Goal: Information Seeking & Learning: Find specific fact

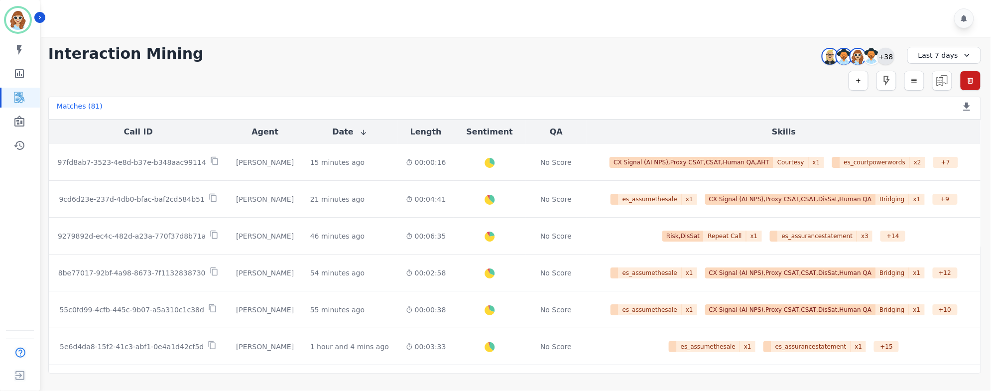
click at [889, 58] on div "+38" at bounding box center [886, 56] width 17 height 17
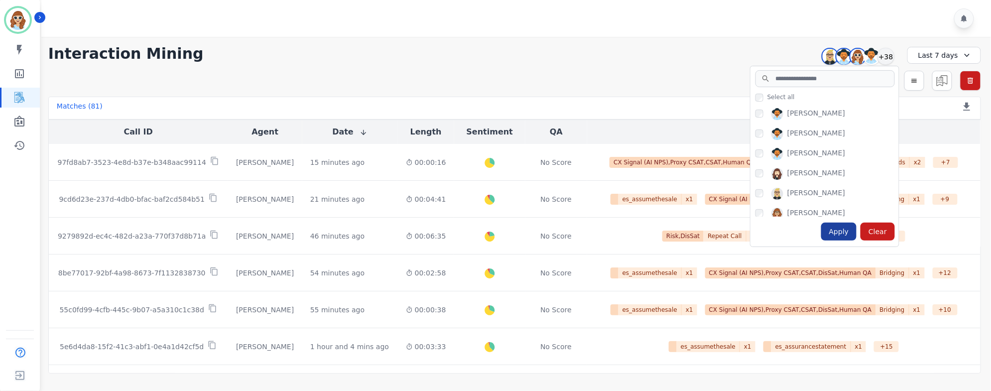
click at [842, 230] on div "Apply" at bounding box center [839, 232] width 36 height 18
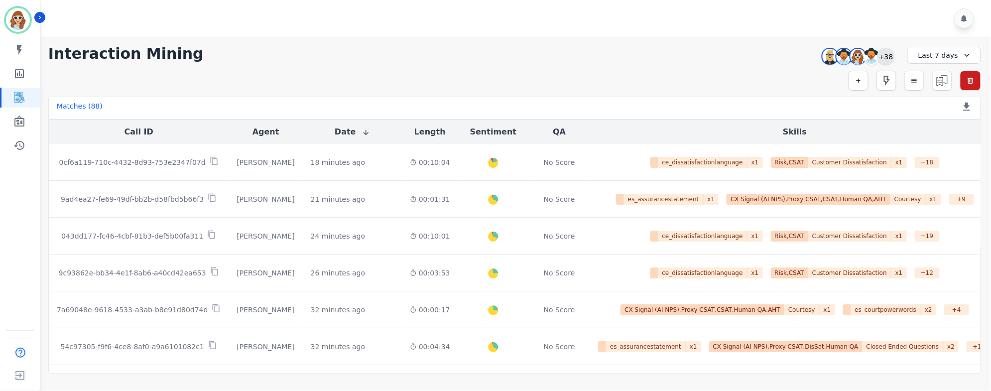
click at [884, 58] on div "+38" at bounding box center [886, 56] width 17 height 17
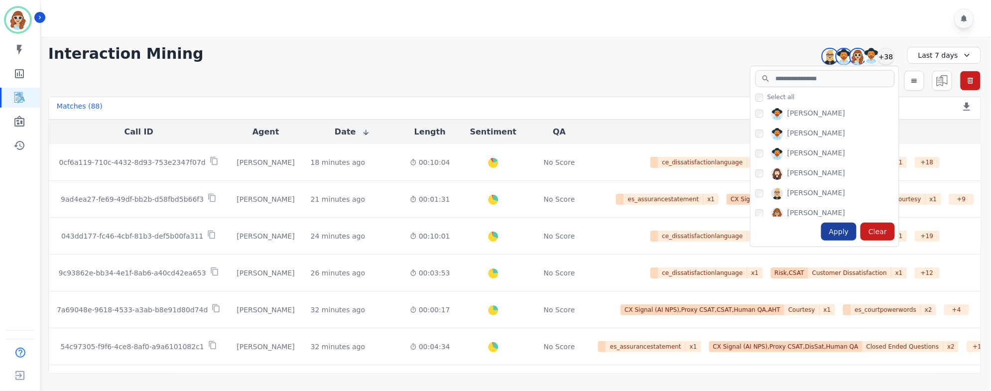
click at [846, 234] on div "Apply" at bounding box center [839, 232] width 36 height 18
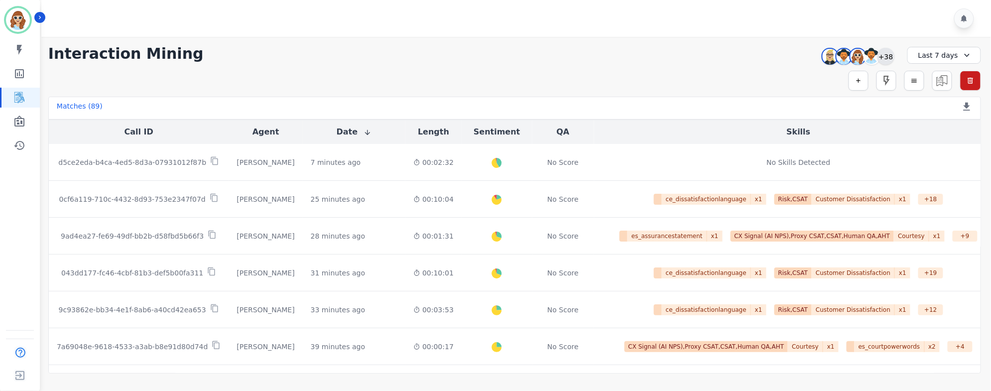
click at [885, 57] on div "+38" at bounding box center [886, 56] width 17 height 17
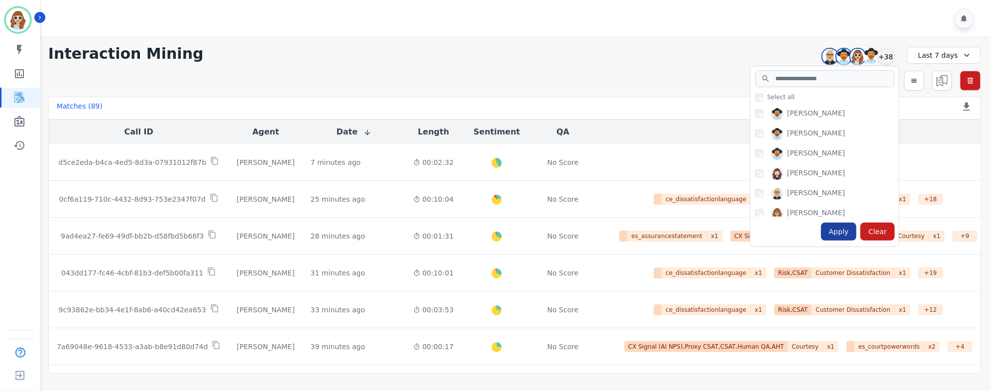
click at [841, 228] on div "Apply" at bounding box center [839, 232] width 36 height 18
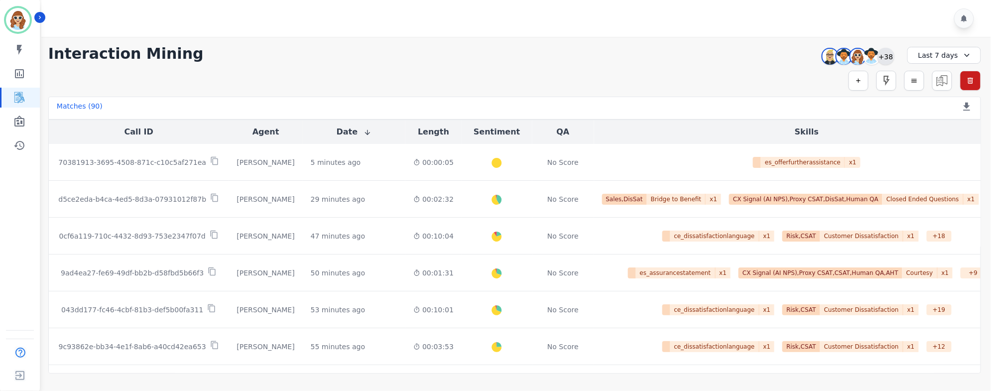
click at [885, 62] on div "+38" at bounding box center [886, 56] width 17 height 17
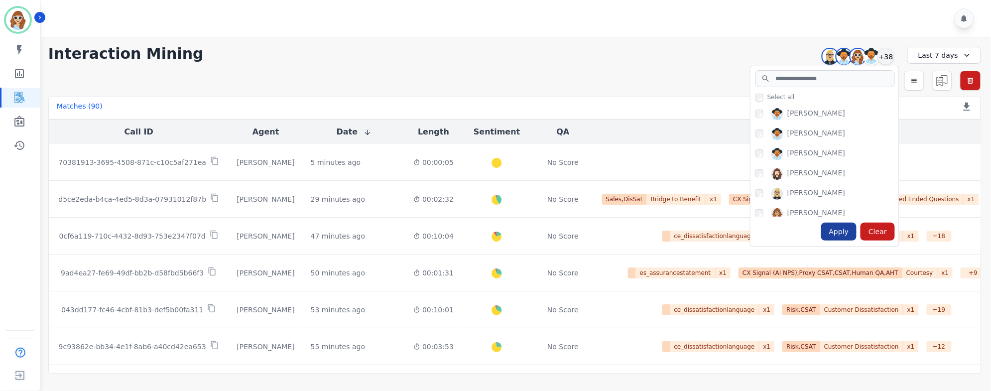
click at [849, 230] on div "Apply" at bounding box center [839, 232] width 36 height 18
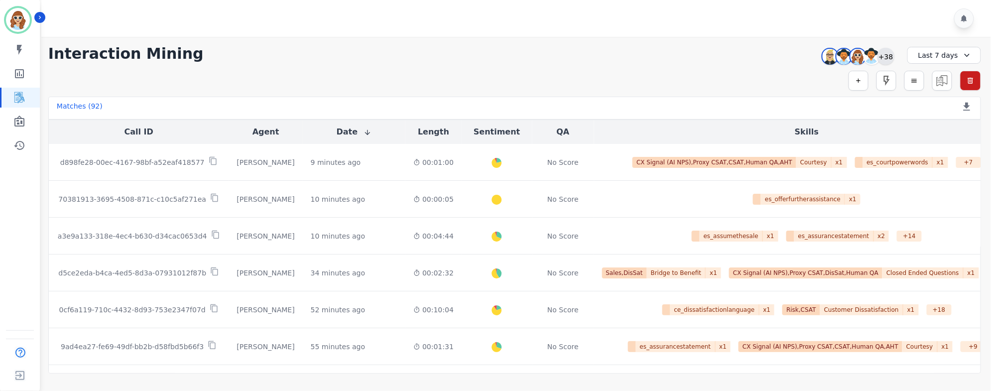
click at [888, 52] on div "+38" at bounding box center [886, 56] width 17 height 17
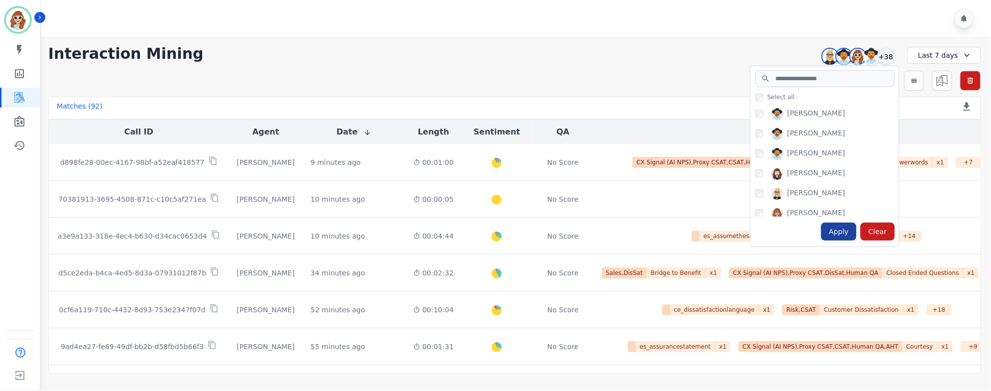
click at [835, 230] on div "Apply" at bounding box center [839, 232] width 36 height 18
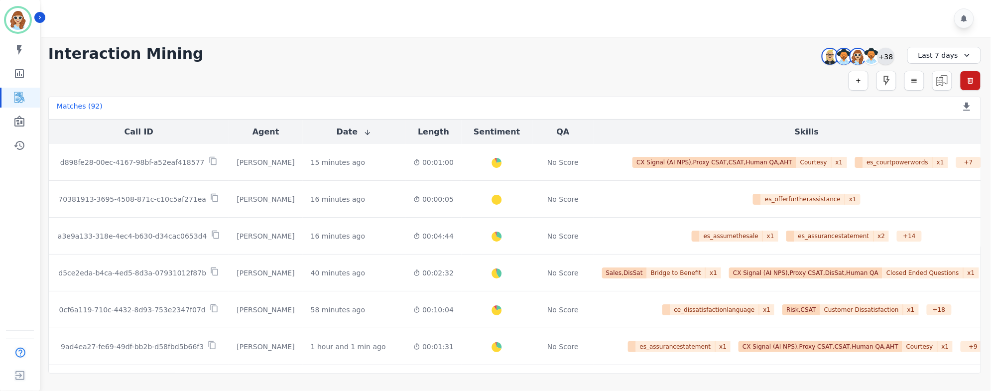
click at [887, 53] on div "+38" at bounding box center [886, 56] width 17 height 17
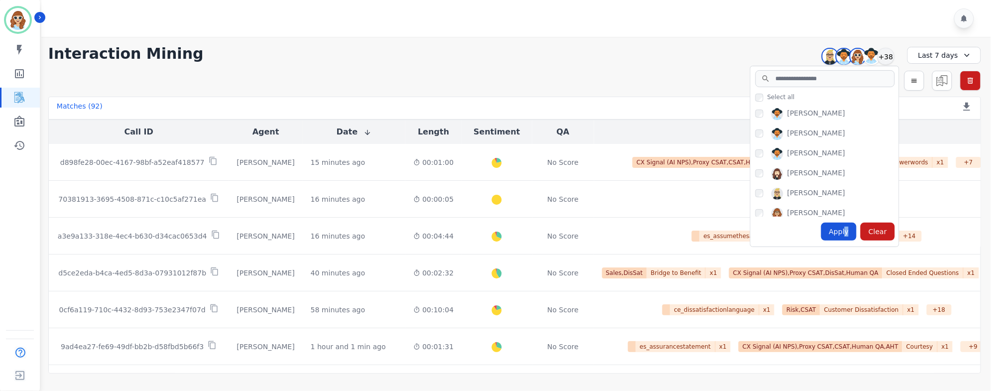
click at [849, 228] on div "Apply" at bounding box center [839, 232] width 36 height 18
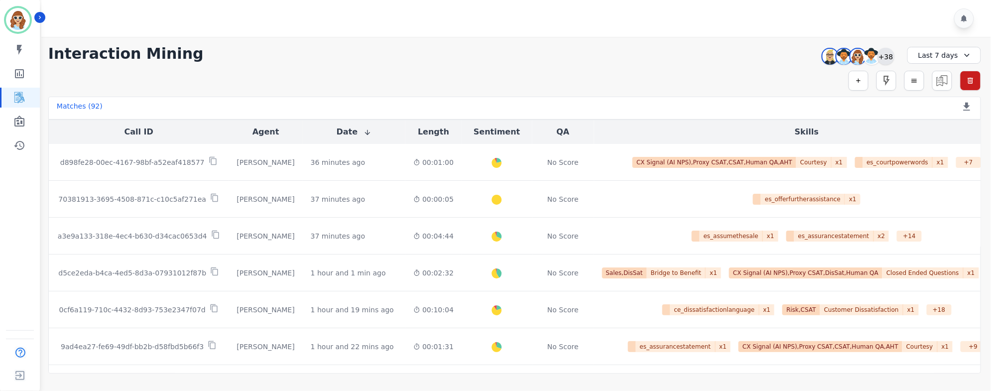
click at [890, 58] on div "+38" at bounding box center [886, 56] width 17 height 17
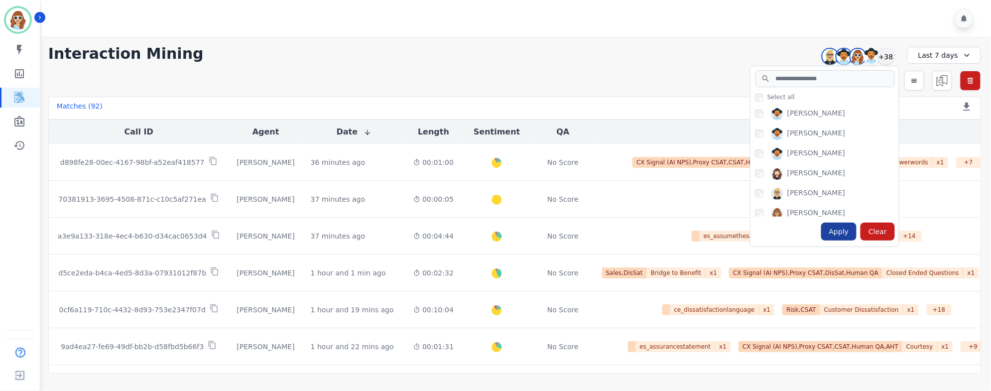
click at [845, 232] on div "Apply" at bounding box center [839, 232] width 36 height 18
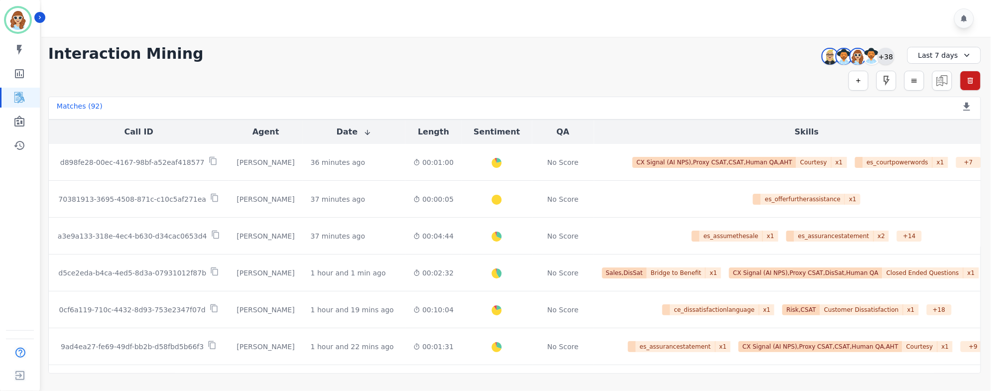
click at [885, 54] on div "+38" at bounding box center [886, 56] width 17 height 17
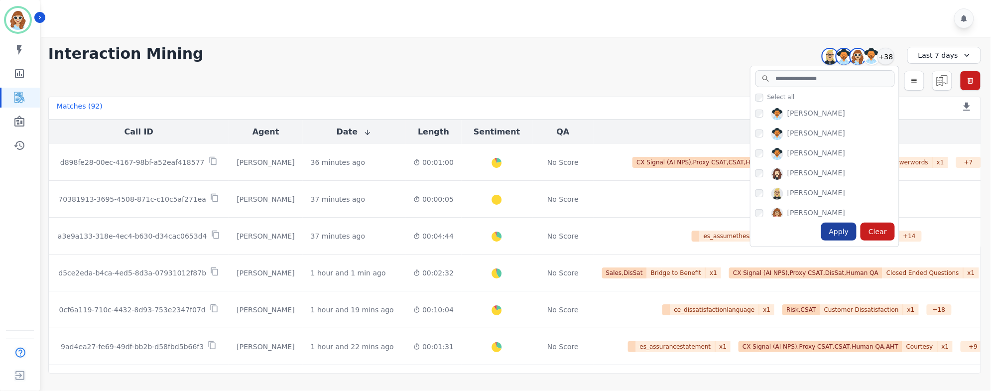
click at [842, 232] on div "Apply" at bounding box center [839, 232] width 36 height 18
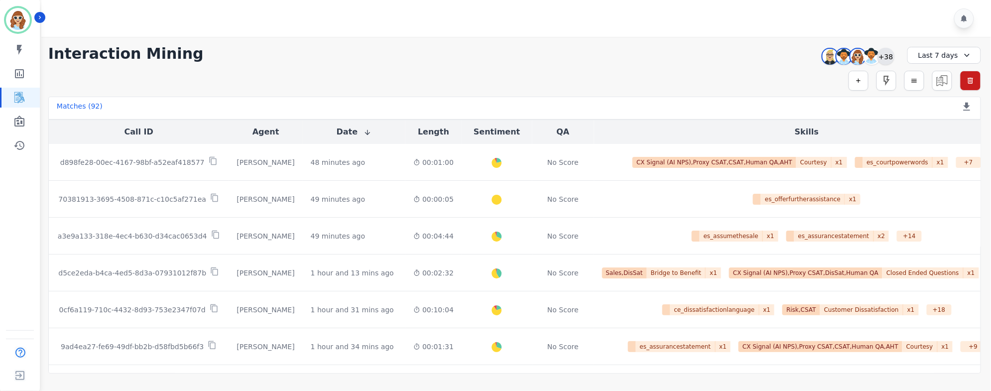
click at [883, 57] on div "+38" at bounding box center [886, 56] width 17 height 17
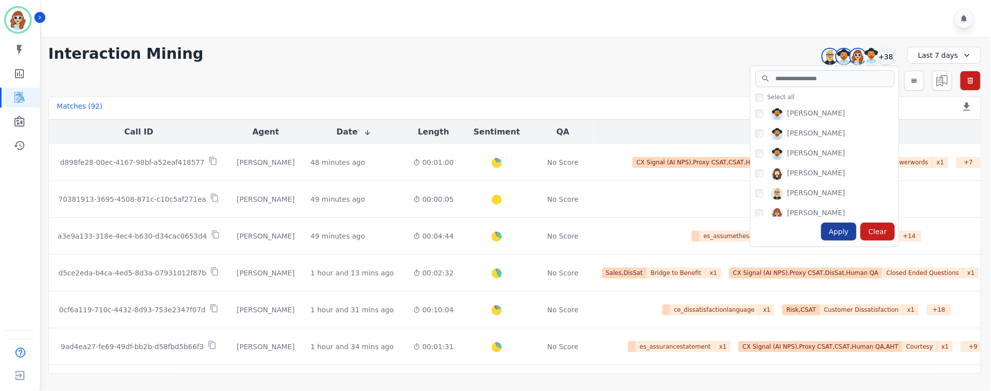
click at [842, 234] on div "Apply" at bounding box center [839, 232] width 36 height 18
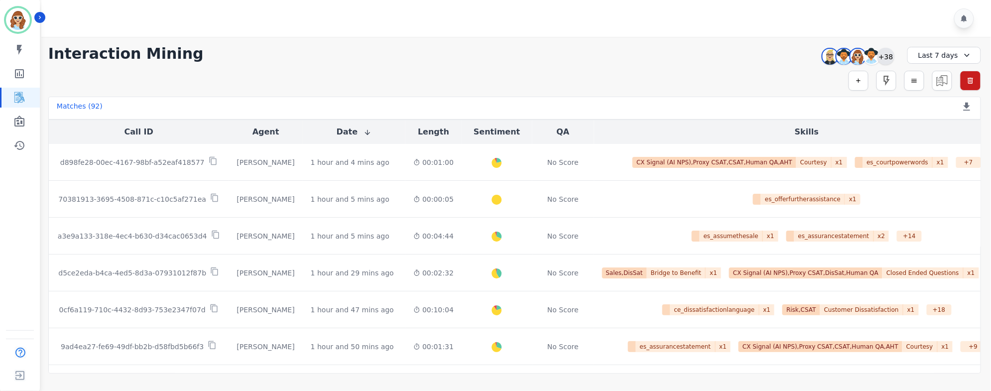
click at [884, 56] on div "+38" at bounding box center [886, 56] width 17 height 17
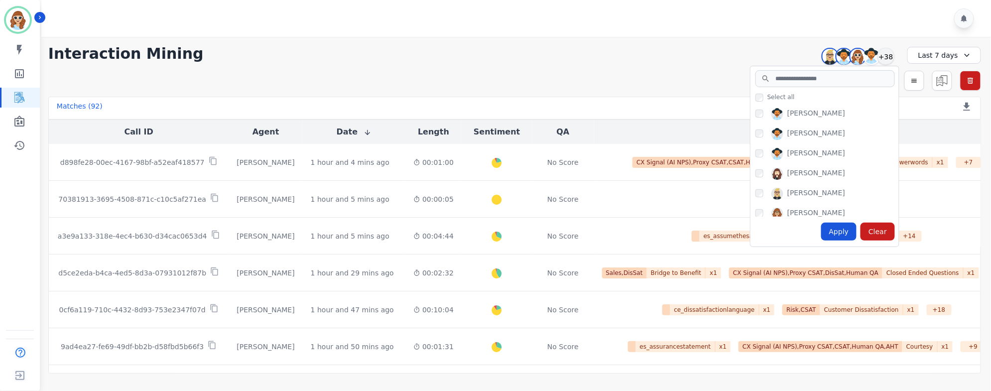
click at [842, 234] on div "Apply" at bounding box center [839, 232] width 36 height 18
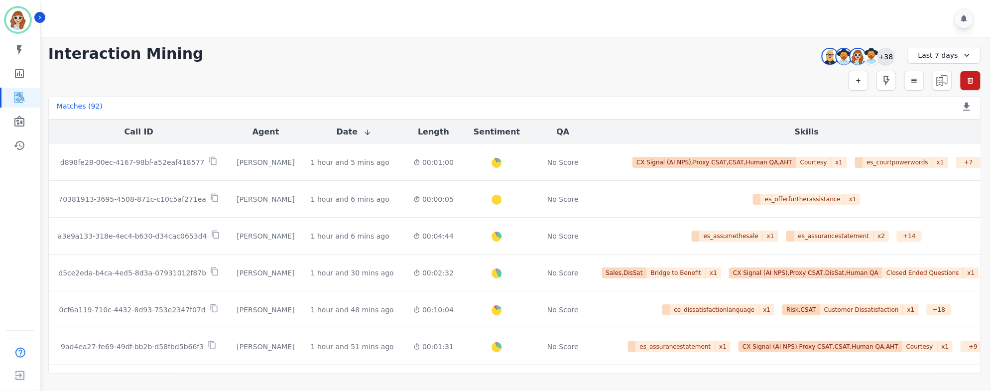
click at [889, 57] on div "+38" at bounding box center [886, 56] width 17 height 17
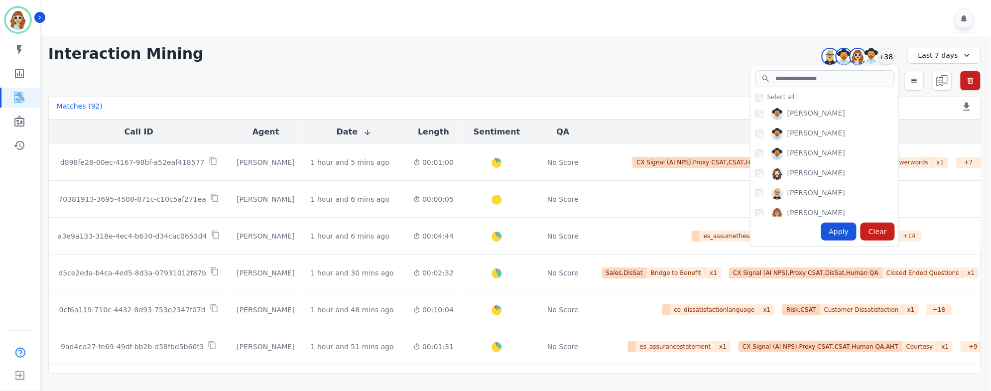
click at [849, 230] on div "Apply" at bounding box center [839, 232] width 36 height 18
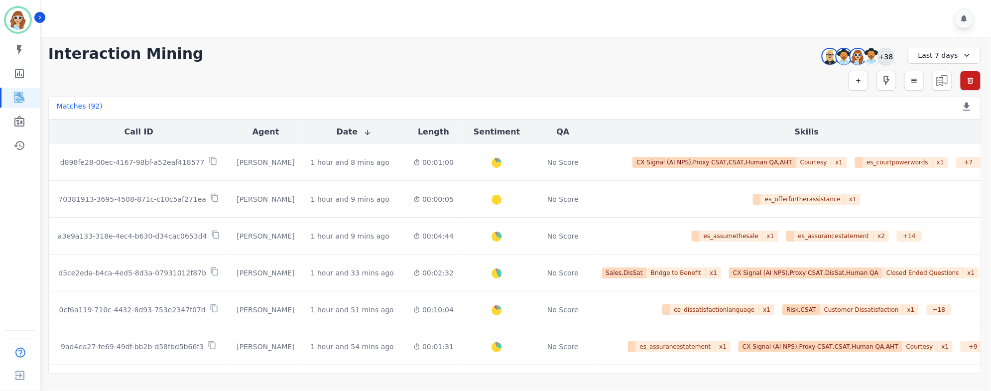
click at [887, 57] on div "+38" at bounding box center [886, 56] width 17 height 17
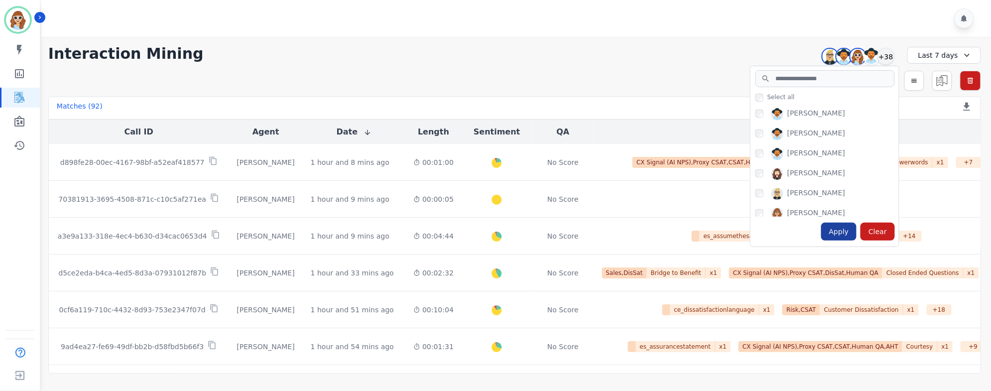
click at [843, 234] on div "Apply" at bounding box center [839, 232] width 36 height 18
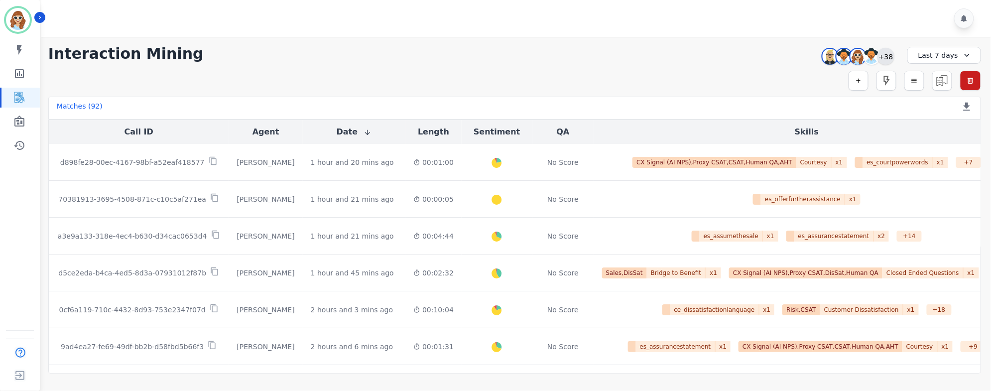
click at [891, 59] on div "+38" at bounding box center [886, 56] width 17 height 17
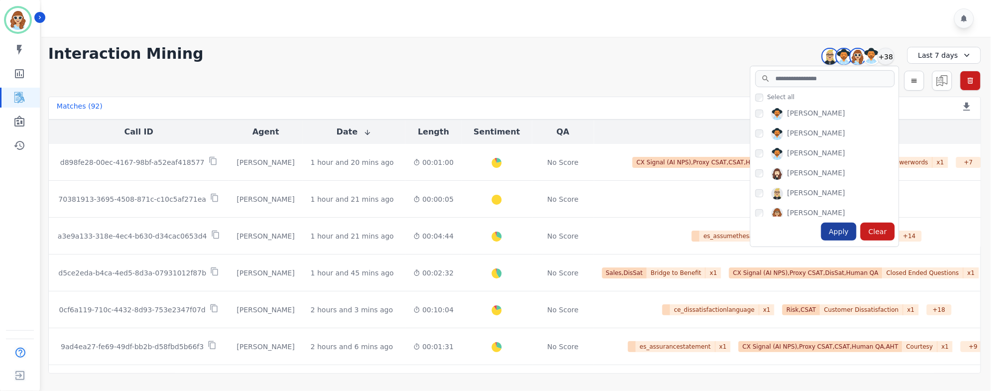
click at [841, 231] on div "Apply" at bounding box center [839, 232] width 36 height 18
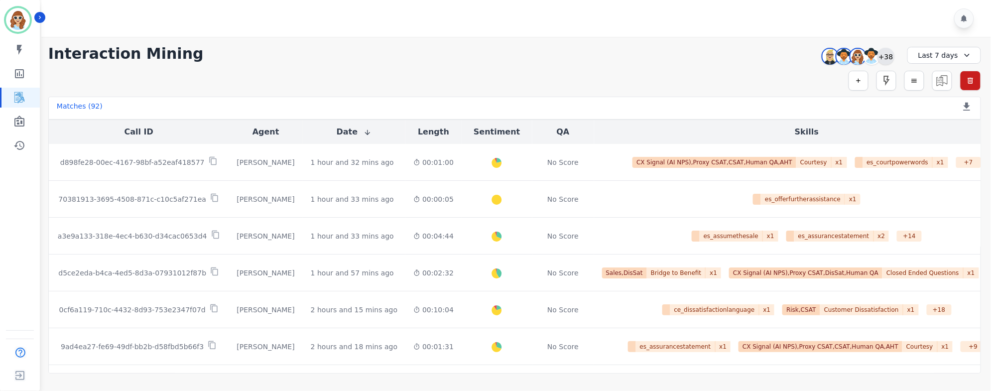
click at [885, 56] on div "+38" at bounding box center [886, 56] width 17 height 17
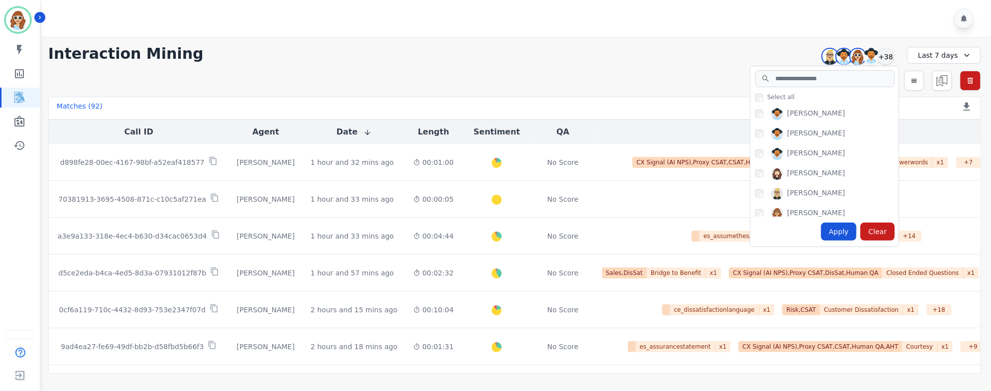
click at [839, 230] on div "Apply" at bounding box center [839, 232] width 36 height 18
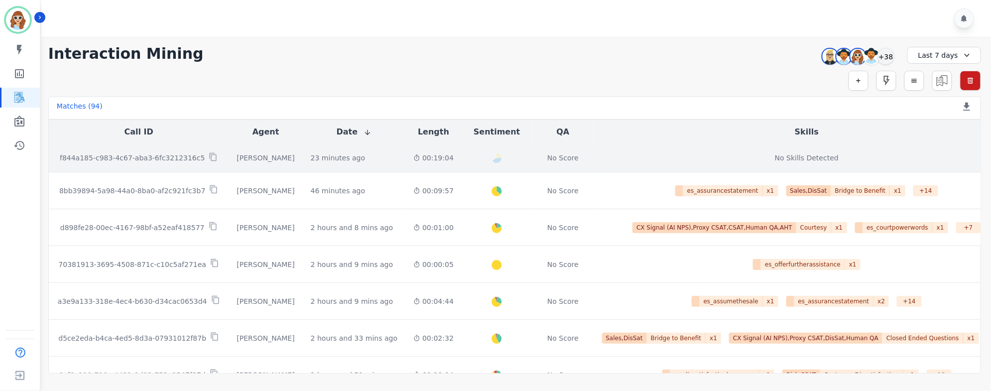
click at [127, 161] on p "f844a185-c983-4c67-aba3-6fc3212316c5" at bounding box center [132, 158] width 145 height 10
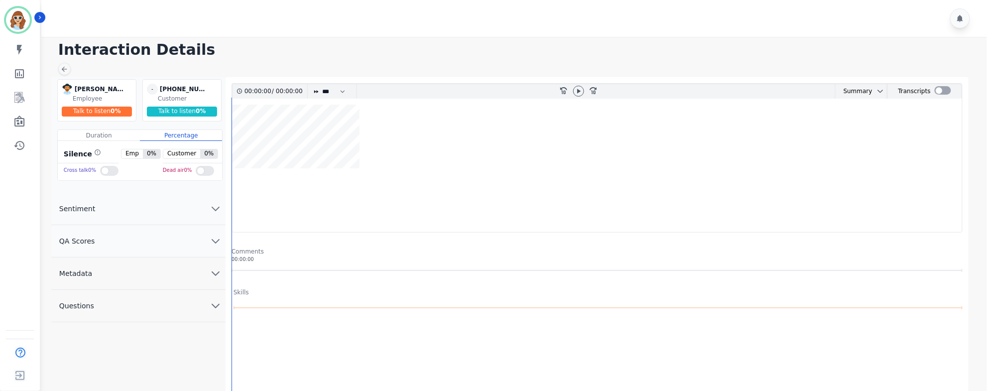
click at [216, 273] on icon "chevron down" at bounding box center [216, 273] width 12 height 12
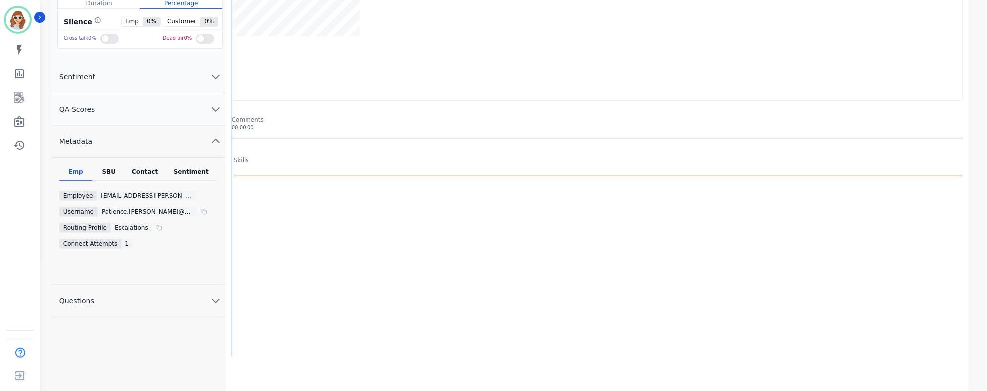
scroll to position [132, 0]
click at [108, 167] on div "SBU" at bounding box center [108, 173] width 33 height 13
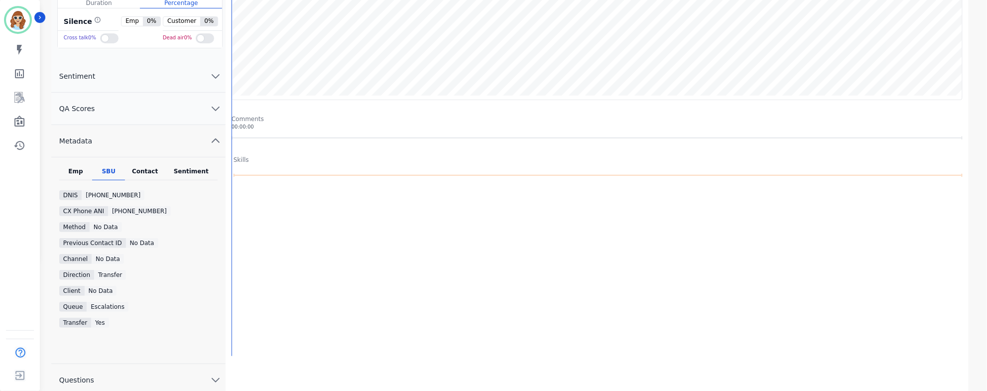
click at [146, 172] on div "Contact" at bounding box center [145, 173] width 40 height 13
click at [107, 170] on div "SBU" at bounding box center [108, 173] width 33 height 13
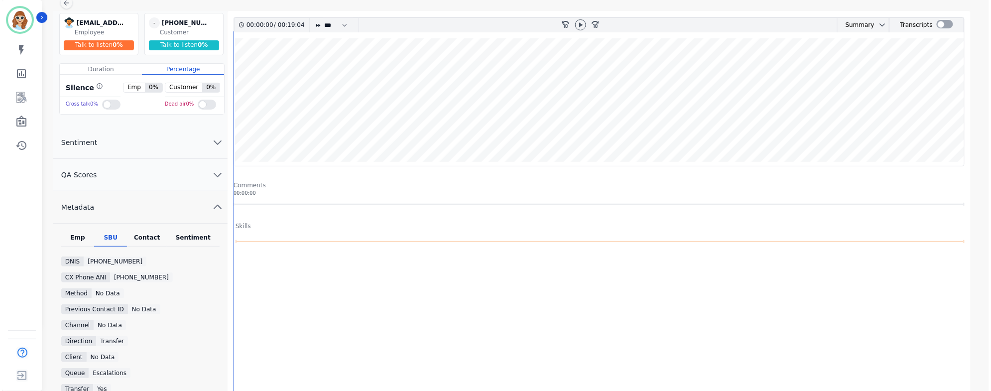
scroll to position [0, 0]
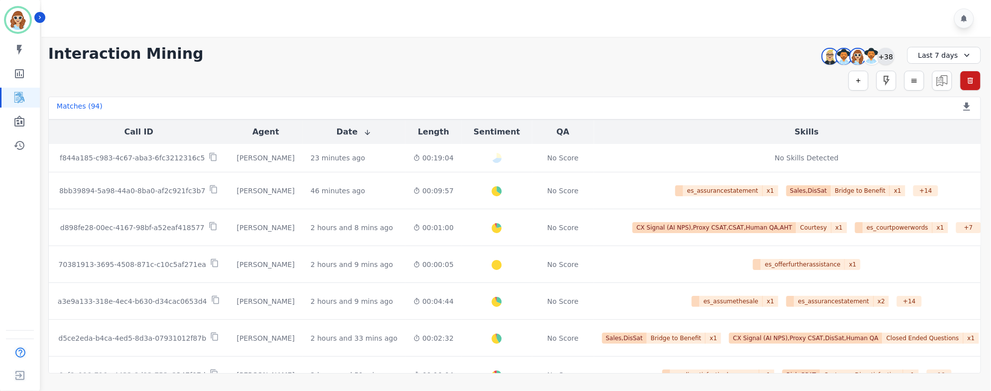
click at [881, 58] on div "+38" at bounding box center [886, 56] width 17 height 17
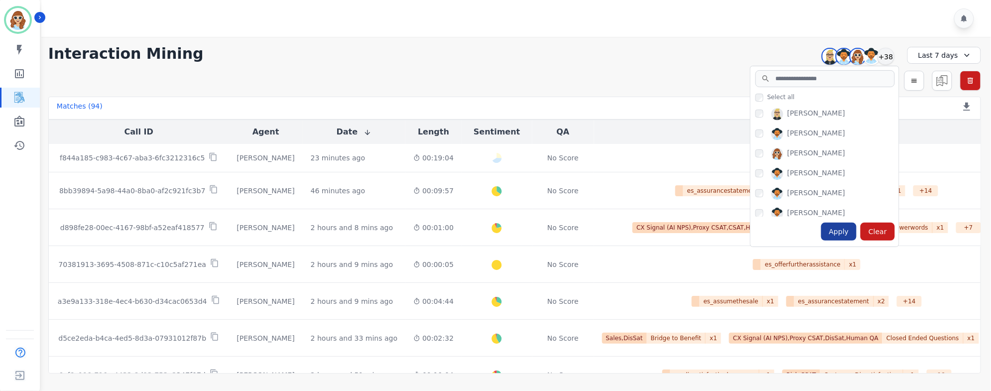
click at [847, 226] on div "Apply" at bounding box center [839, 232] width 36 height 18
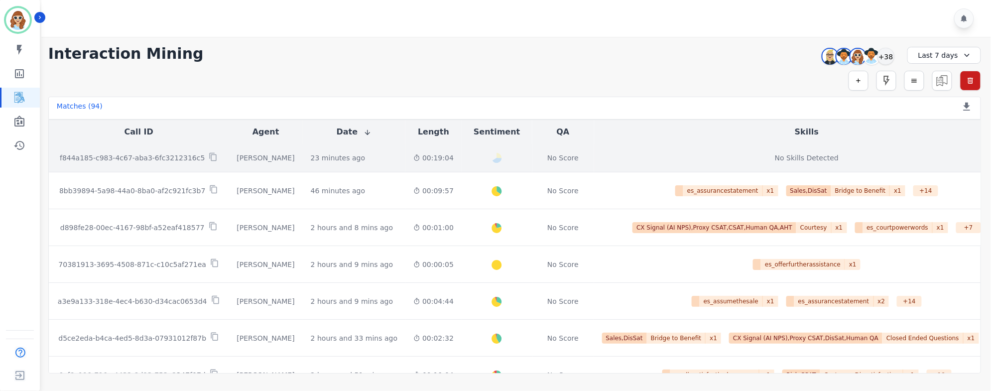
drag, startPoint x: 182, startPoint y: 157, endPoint x: 190, endPoint y: 166, distance: 11.7
drag, startPoint x: 190, startPoint y: 166, endPoint x: 160, endPoint y: 160, distance: 30.5
click at [160, 160] on p "f844a185-c983-4c67-aba3-6fc3212316c5" at bounding box center [132, 158] width 145 height 10
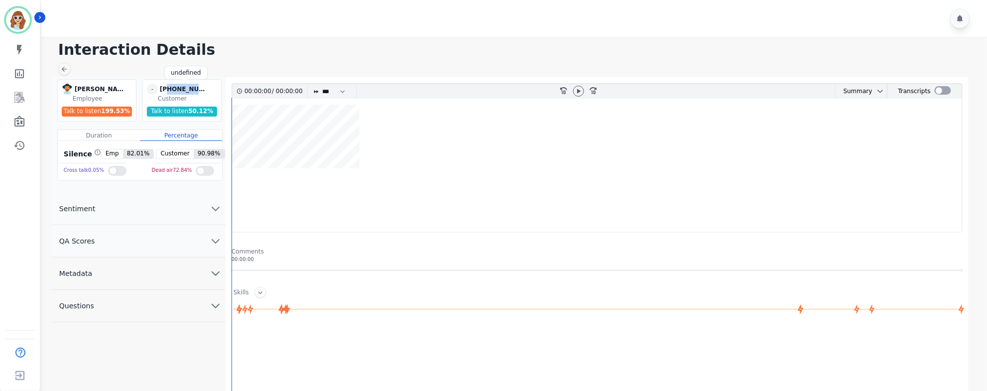
drag, startPoint x: 203, startPoint y: 89, endPoint x: 166, endPoint y: 89, distance: 36.9
click at [166, 89] on div "+14062124738" at bounding box center [185, 89] width 50 height 11
copy div "4062124738"
click at [17, 91] on link "Sidebar" at bounding box center [20, 98] width 38 height 20
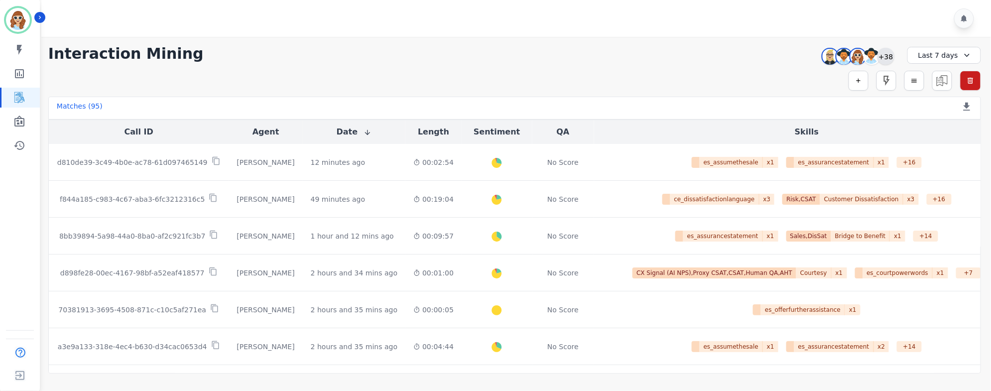
click at [886, 55] on div "+38" at bounding box center [886, 56] width 17 height 17
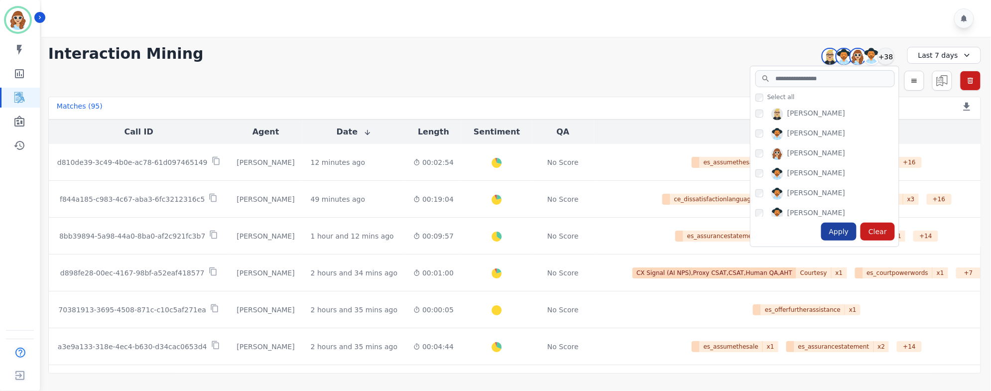
click at [843, 234] on div "Apply" at bounding box center [839, 232] width 36 height 18
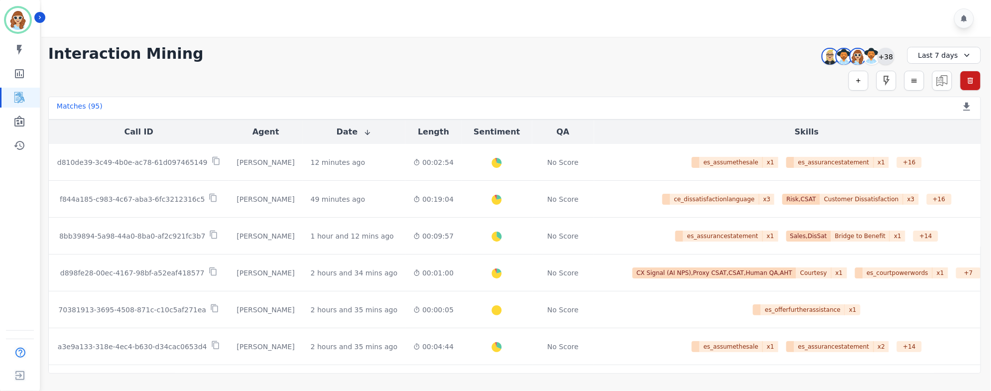
click at [891, 56] on div "+38" at bounding box center [886, 56] width 17 height 17
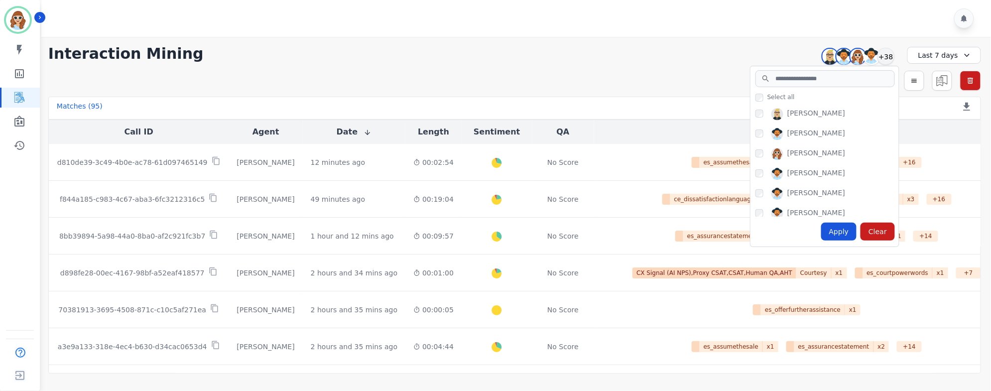
click at [843, 233] on div "Apply" at bounding box center [839, 232] width 36 height 18
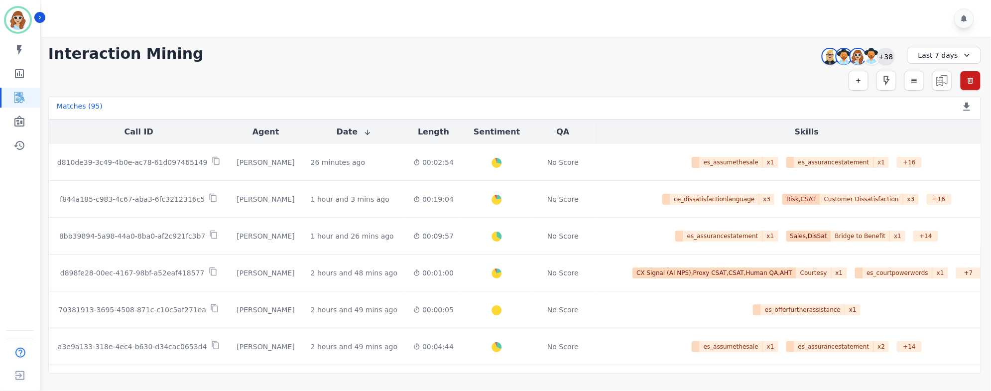
click at [888, 54] on div "+38" at bounding box center [886, 56] width 17 height 17
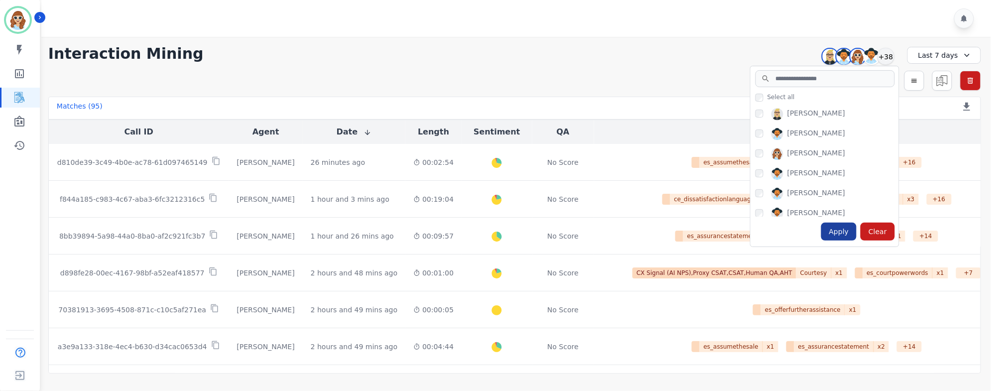
click at [843, 234] on div "Apply" at bounding box center [839, 232] width 36 height 18
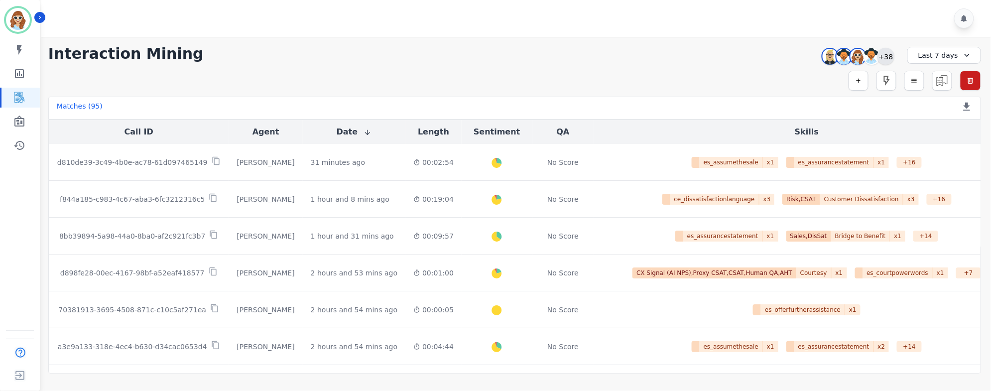
click at [886, 58] on div "+38" at bounding box center [886, 56] width 17 height 17
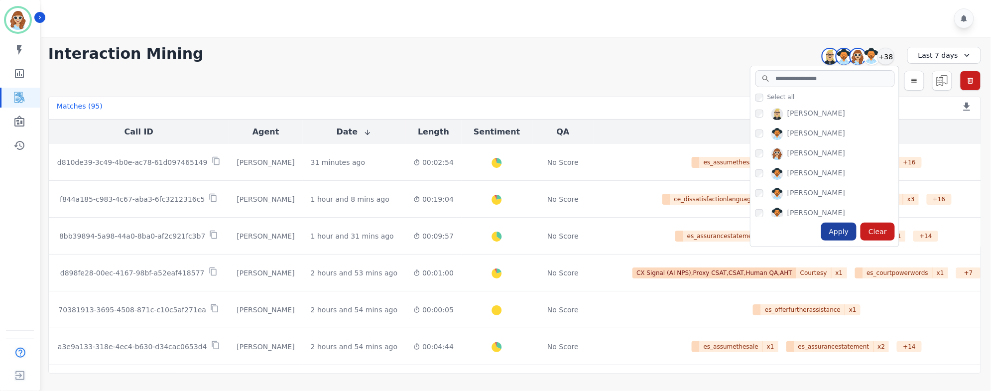
click at [842, 228] on div "Apply" at bounding box center [839, 232] width 36 height 18
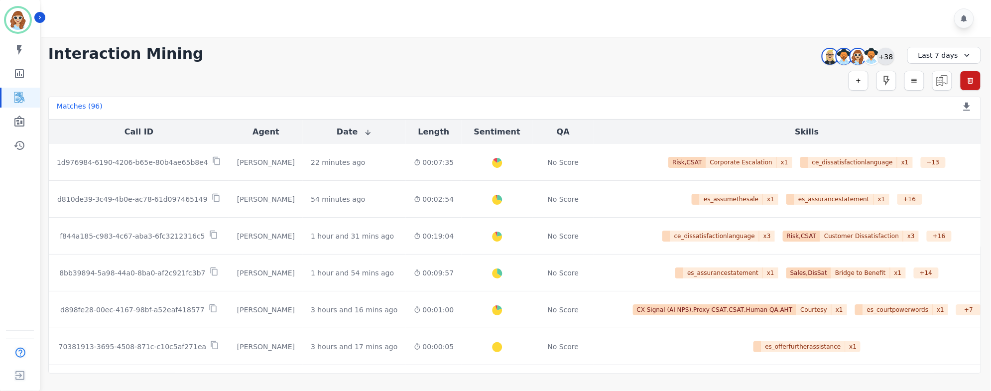
click at [885, 58] on div "+38" at bounding box center [886, 56] width 17 height 17
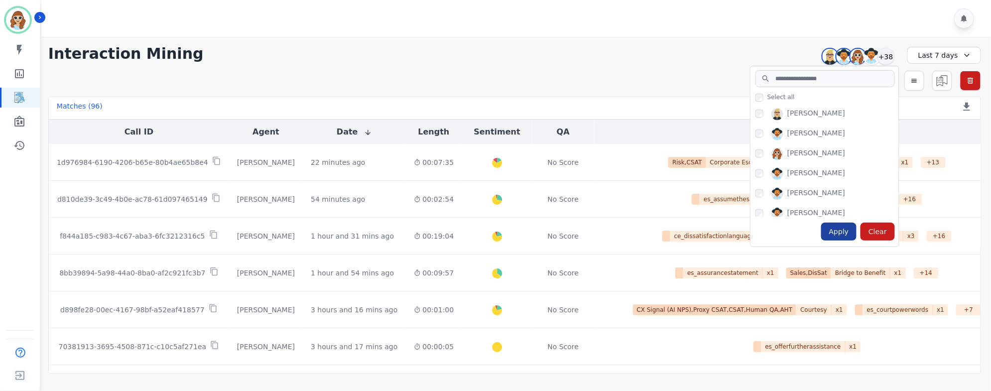
click at [847, 235] on div "Apply" at bounding box center [839, 232] width 36 height 18
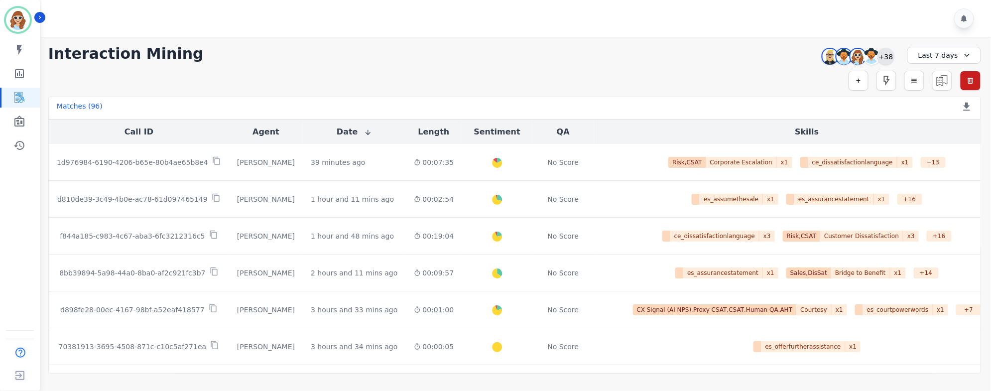
click at [891, 56] on div "+38" at bounding box center [886, 56] width 17 height 17
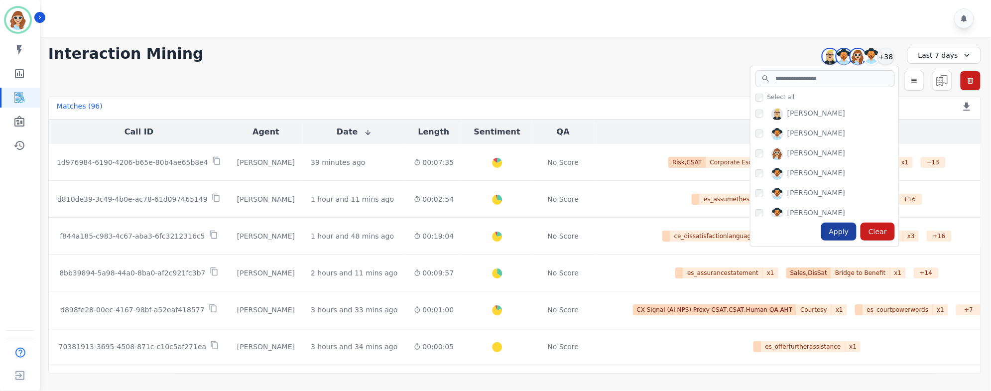
click at [842, 234] on div "Apply" at bounding box center [839, 232] width 36 height 18
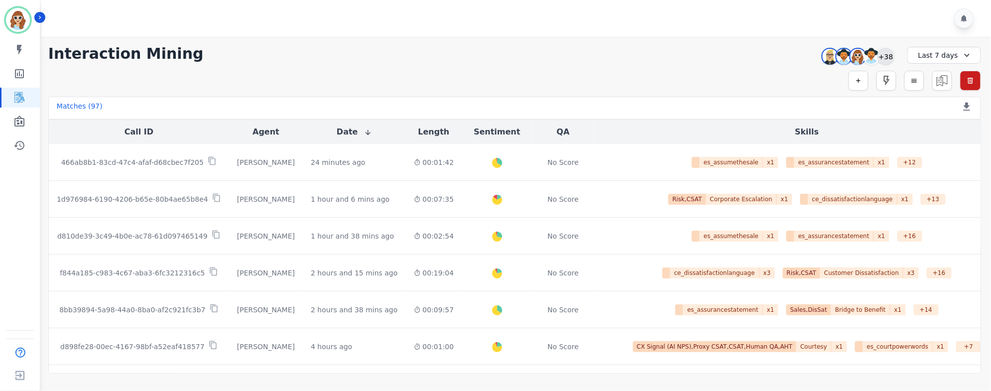
click at [891, 58] on div "+38" at bounding box center [886, 56] width 17 height 17
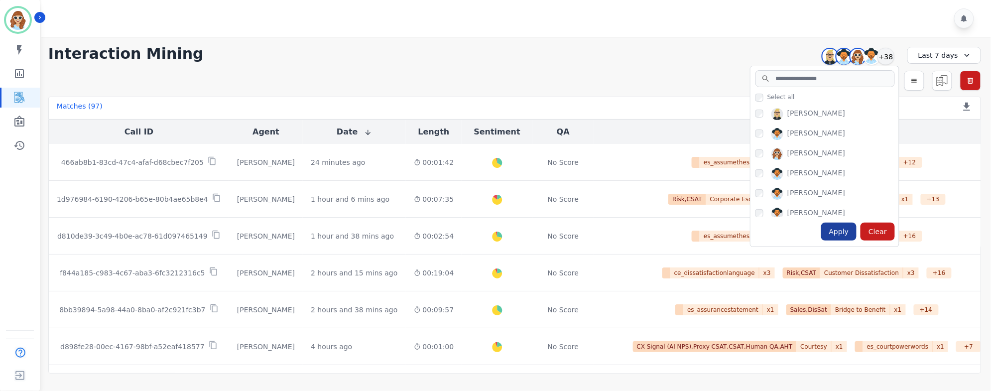
click at [845, 235] on div "Apply" at bounding box center [839, 232] width 36 height 18
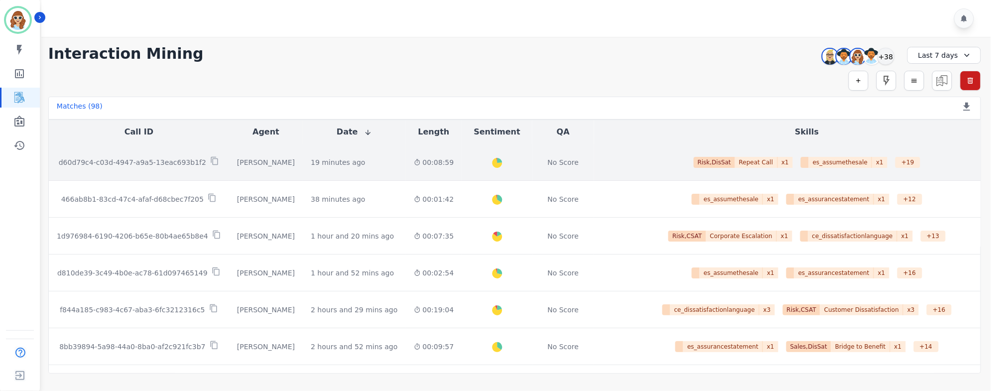
click at [164, 158] on p "d60d79c4-c03d-4947-a9a5-13eac693b1f2" at bounding box center [132, 162] width 147 height 10
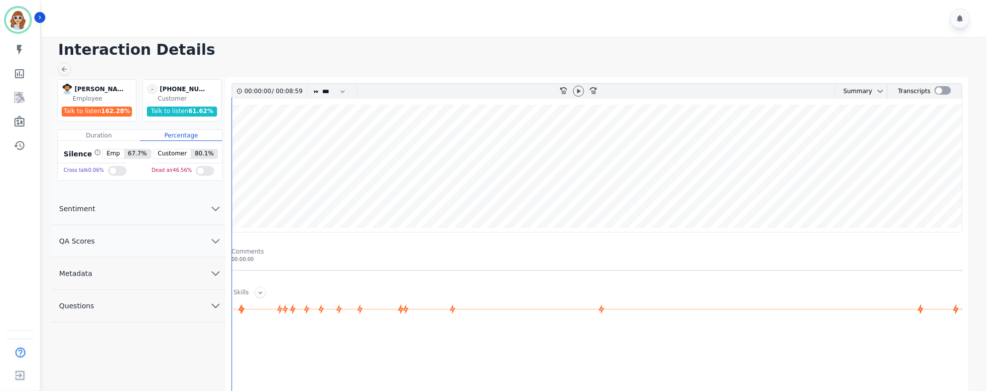
click at [216, 273] on icon "chevron down" at bounding box center [216, 273] width 12 height 12
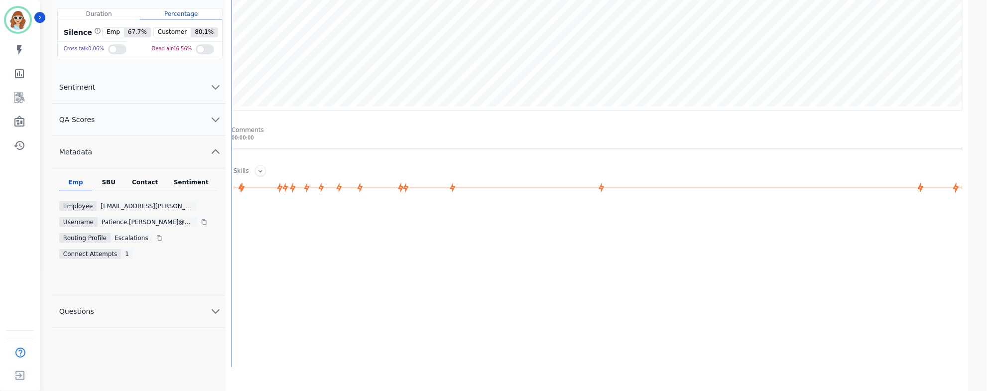
scroll to position [132, 0]
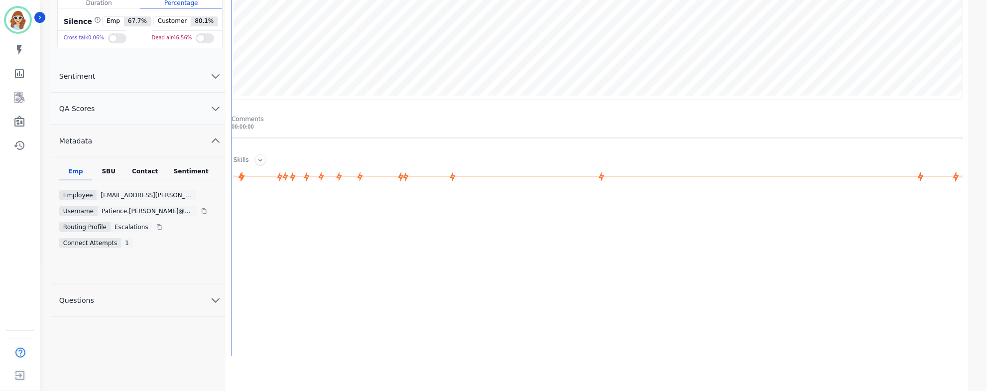
click at [116, 176] on div "SBU" at bounding box center [108, 173] width 33 height 13
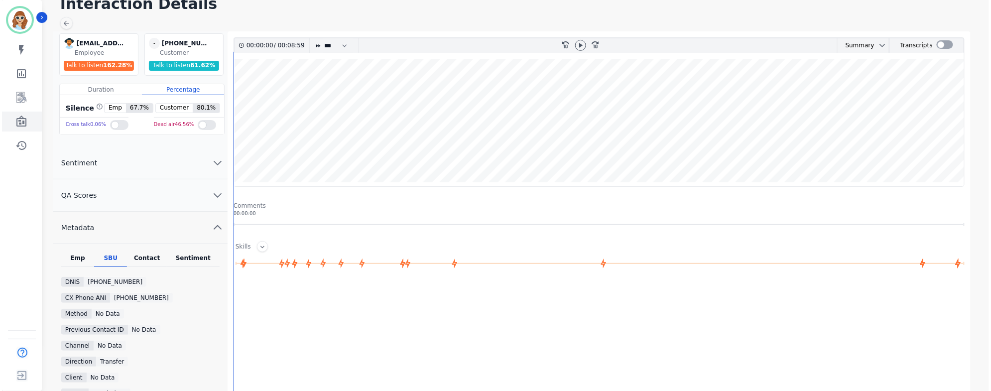
scroll to position [0, 0]
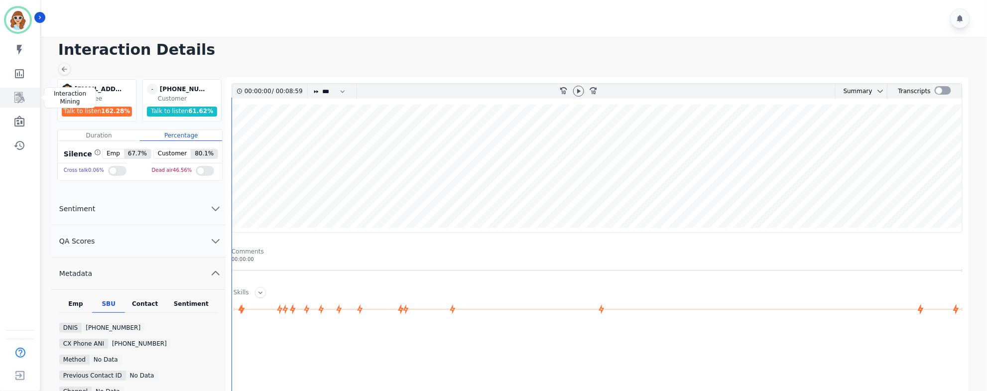
click at [19, 98] on icon "Sidebar" at bounding box center [19, 98] width 12 height 12
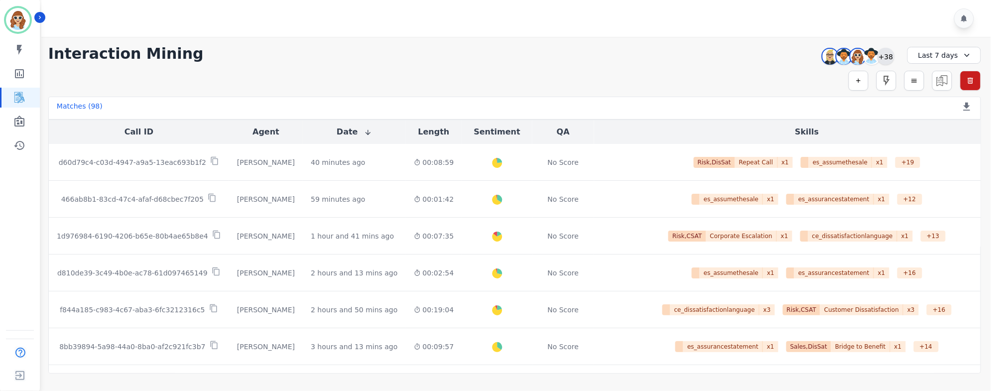
click at [885, 57] on div "+38" at bounding box center [886, 56] width 17 height 17
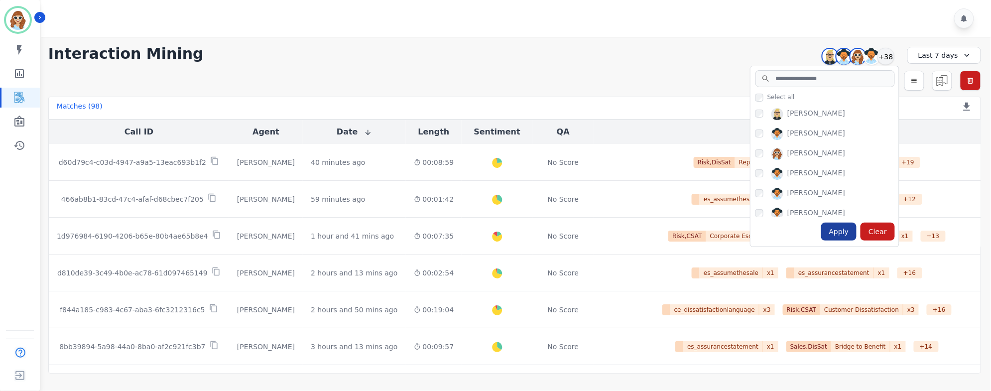
click at [843, 235] on div "Apply" at bounding box center [839, 232] width 36 height 18
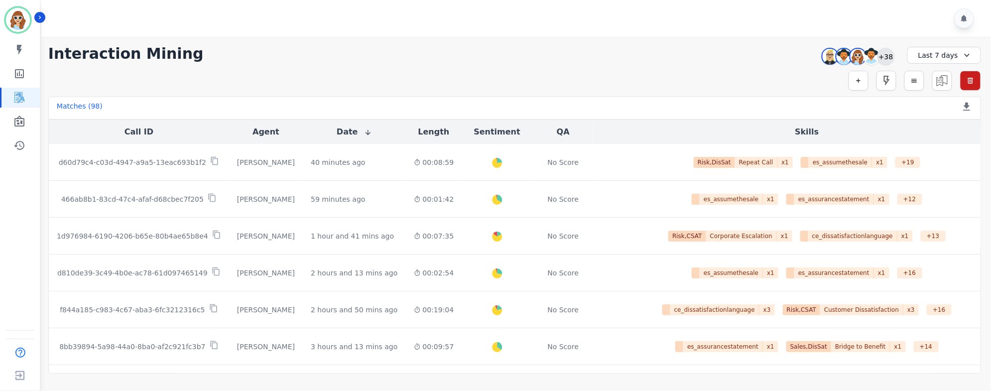
click at [885, 55] on div "+38" at bounding box center [886, 56] width 17 height 17
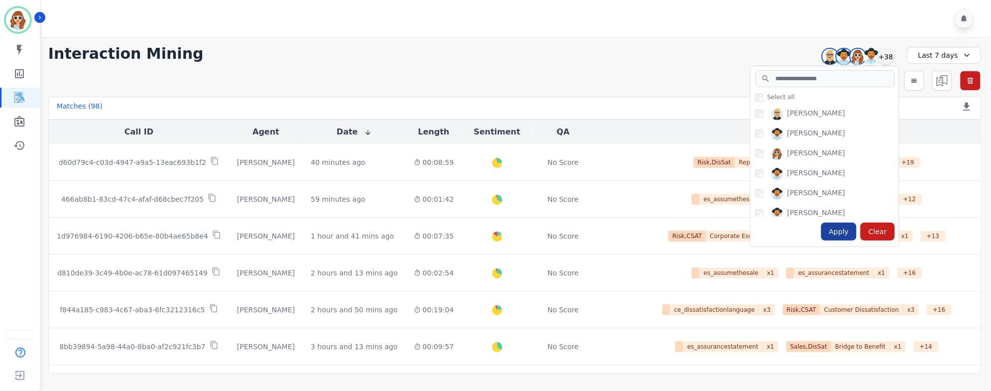
click at [840, 240] on div "Apply" at bounding box center [839, 232] width 36 height 18
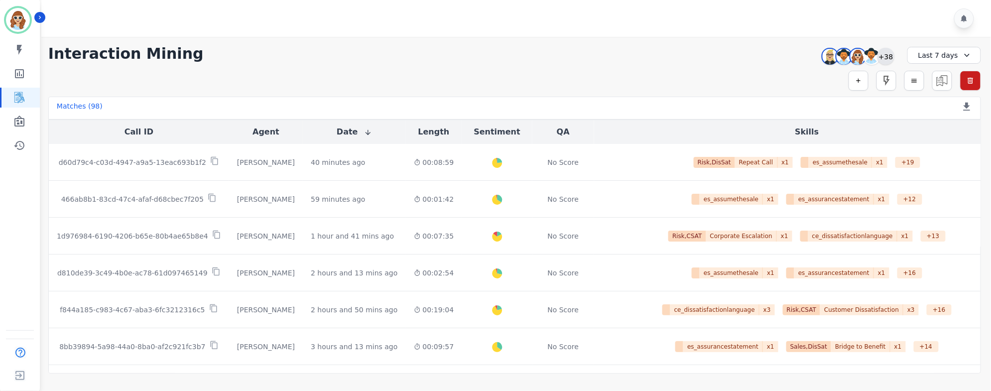
click at [885, 58] on div "+38" at bounding box center [886, 56] width 17 height 17
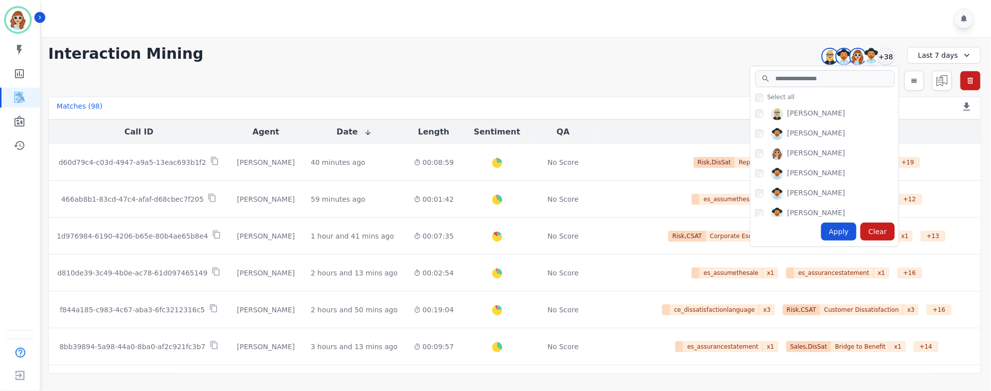
drag, startPoint x: 837, startPoint y: 241, endPoint x: 836, endPoint y: 236, distance: 5.2
click at [837, 240] on div "Apply" at bounding box center [839, 232] width 36 height 18
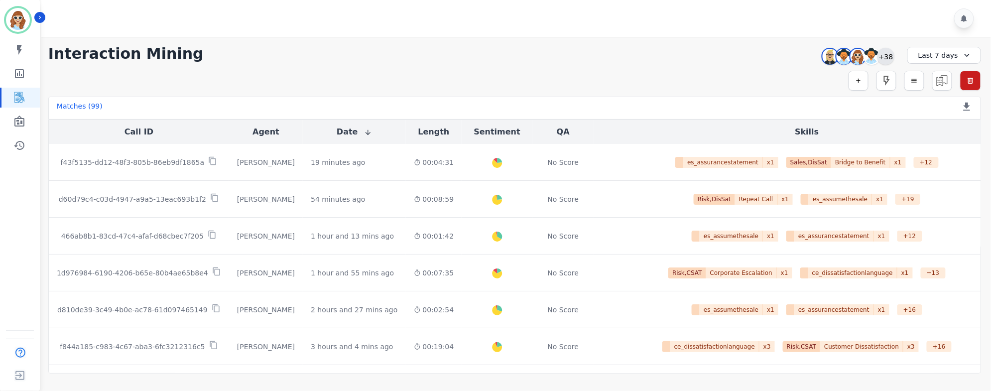
click at [889, 52] on div "+38" at bounding box center [886, 56] width 17 height 17
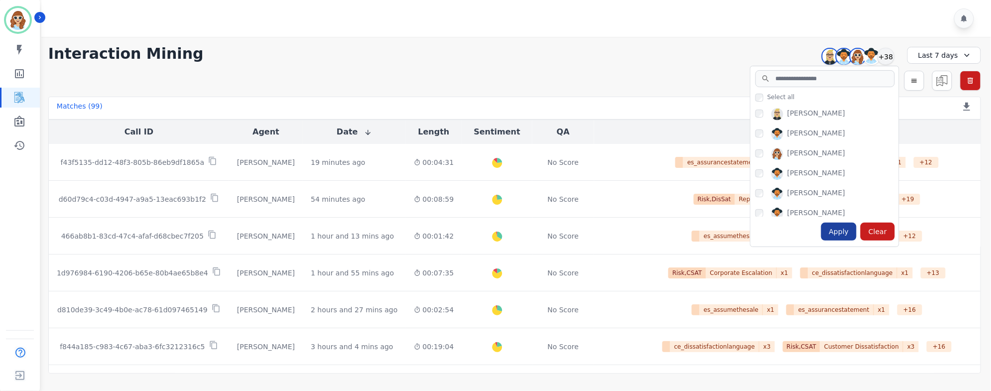
click at [847, 229] on div "Apply" at bounding box center [839, 232] width 36 height 18
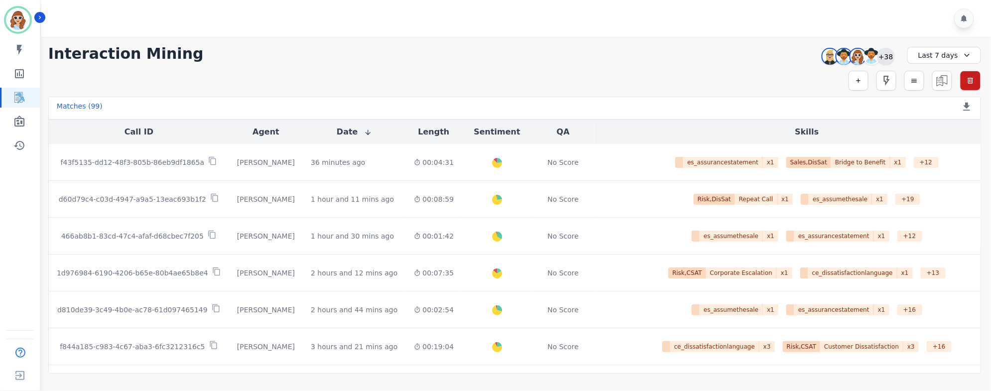
click at [893, 56] on div "+38" at bounding box center [886, 56] width 17 height 17
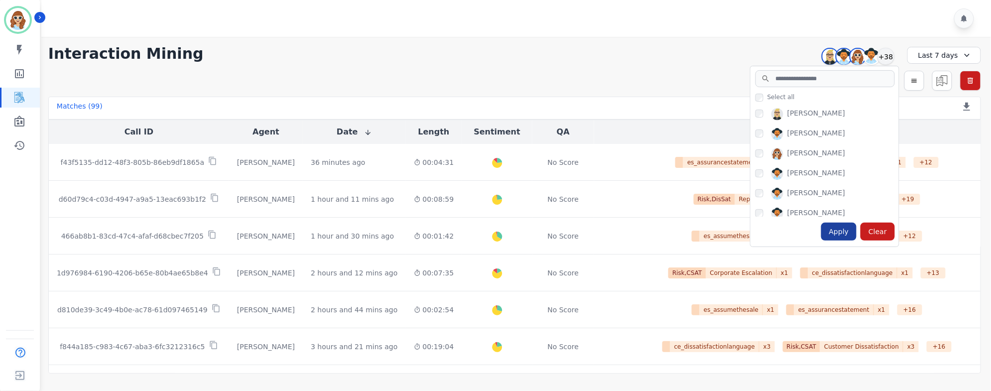
click at [849, 236] on div "Apply" at bounding box center [839, 232] width 36 height 18
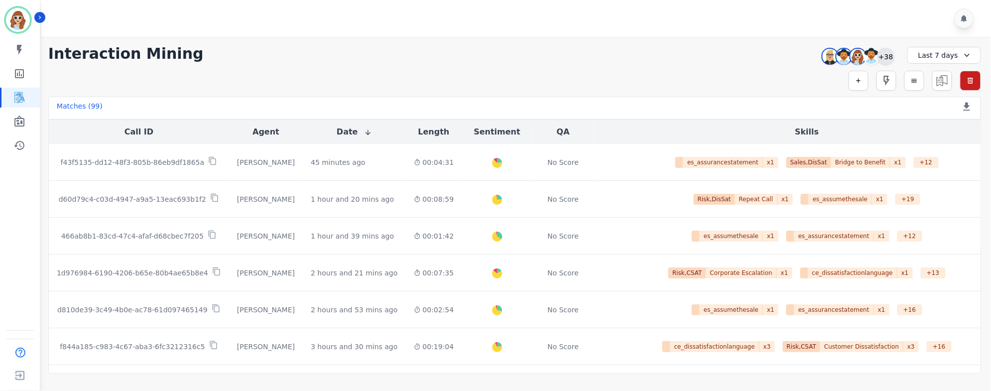
click at [883, 56] on div "+38" at bounding box center [886, 56] width 17 height 17
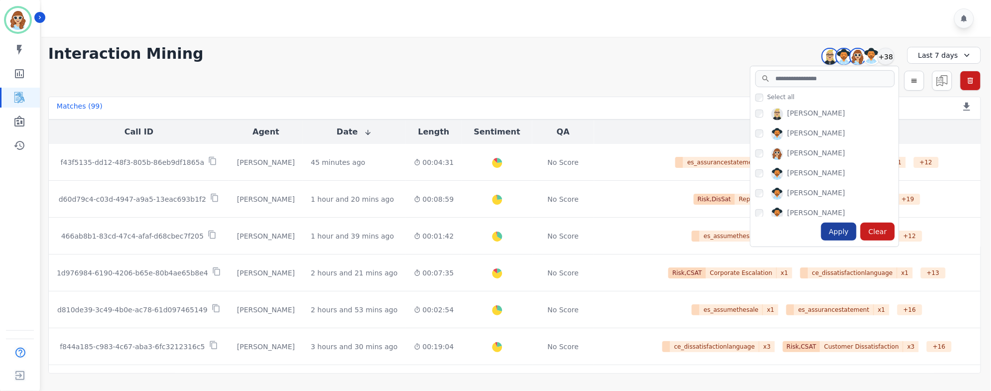
click at [848, 232] on div "Apply" at bounding box center [839, 232] width 36 height 18
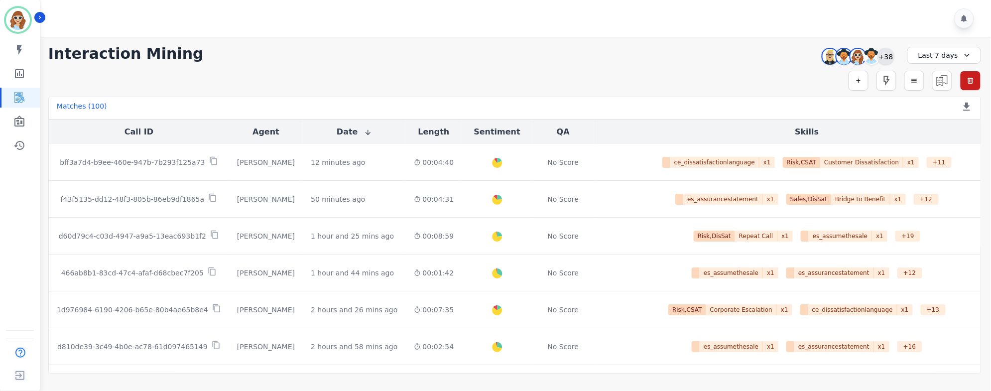
click at [882, 56] on div "+38" at bounding box center [886, 56] width 17 height 17
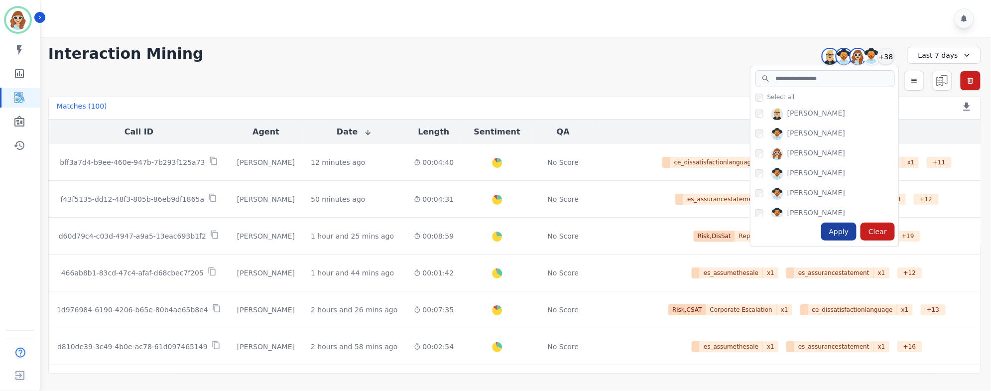
click at [843, 233] on div "Apply" at bounding box center [839, 232] width 36 height 18
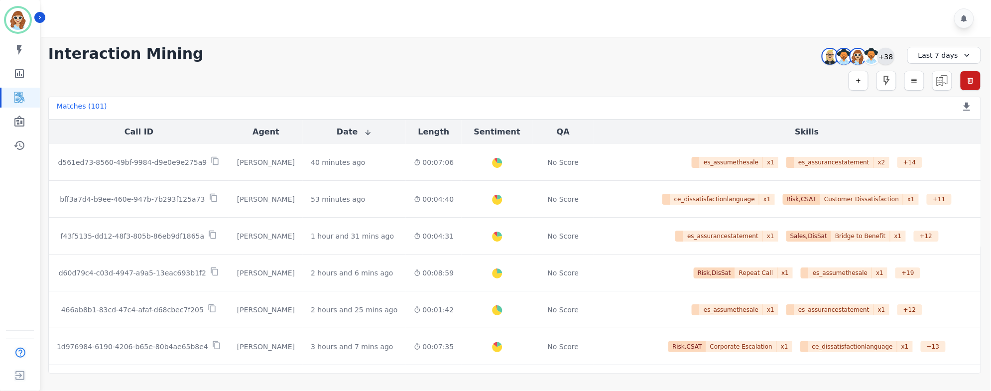
click at [883, 59] on div "+38" at bounding box center [886, 56] width 17 height 17
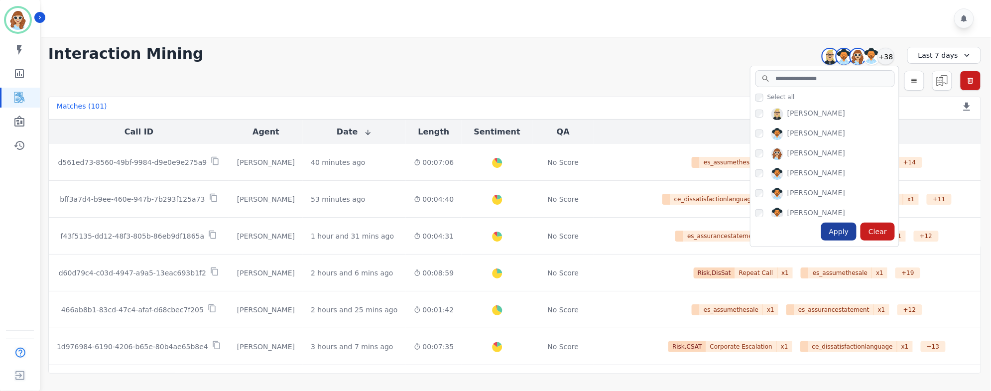
click at [849, 228] on div "Apply" at bounding box center [839, 232] width 36 height 18
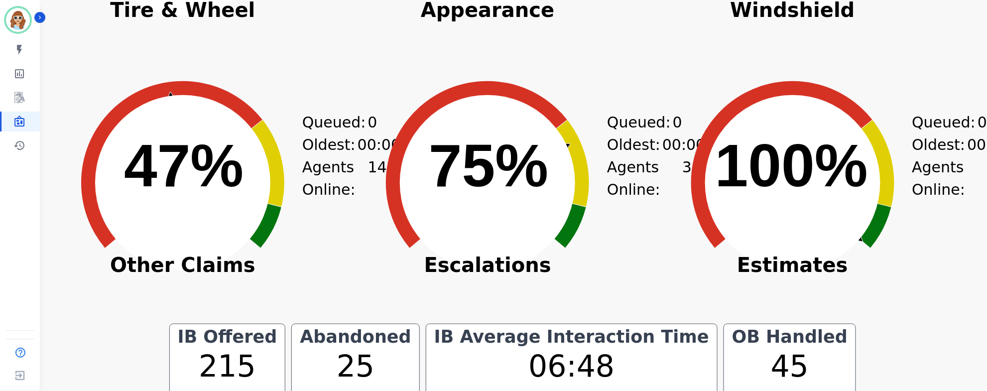
scroll to position [503, 0]
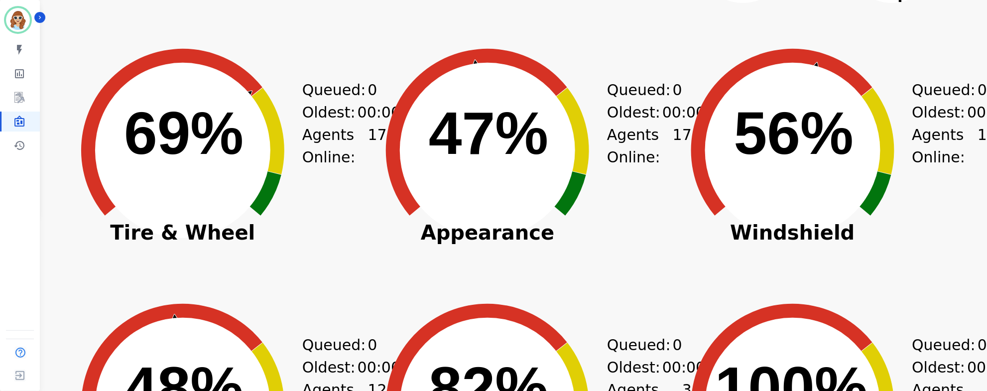
scroll to position [199, 0]
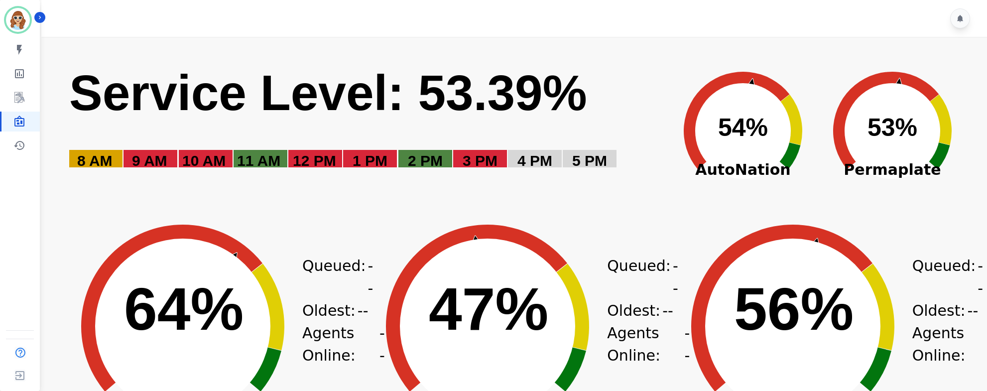
scroll to position [199, 0]
